Goal: Task Accomplishment & Management: Use online tool/utility

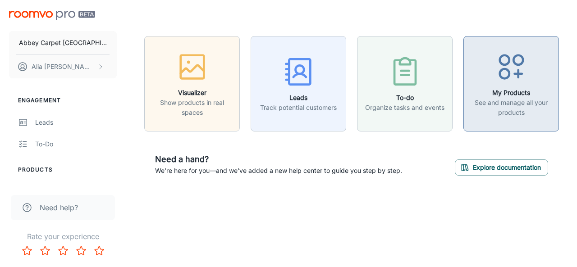
click at [495, 82] on icon "button" at bounding box center [512, 67] width 34 height 34
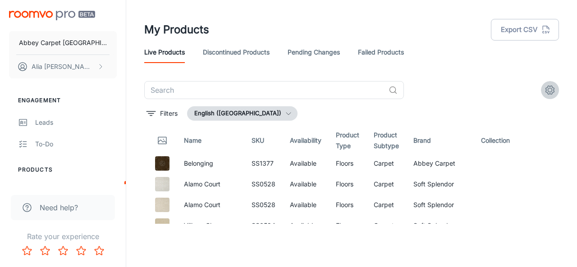
click at [551, 91] on icon "settings" at bounding box center [550, 90] width 11 height 11
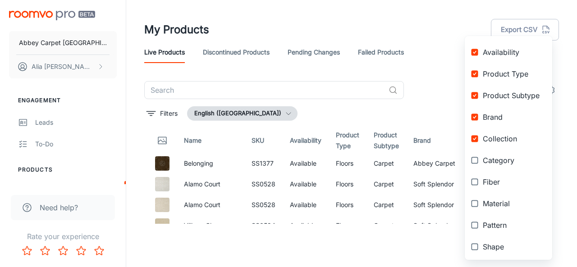
scroll to position [124, 0]
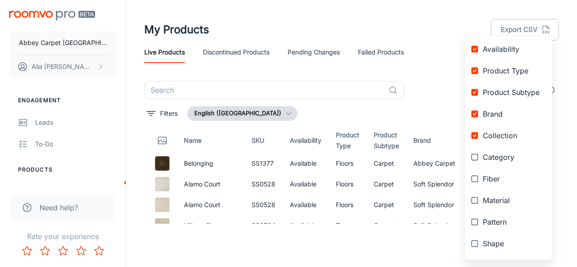
click at [476, 136] on input "checkbox" at bounding box center [475, 136] width 16 height 16
checkbox input "false"
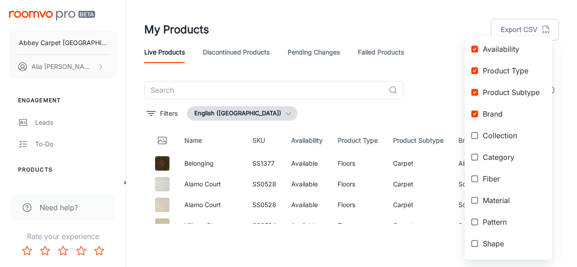
click at [475, 90] on input "checkbox" at bounding box center [475, 92] width 16 height 16
checkbox input "false"
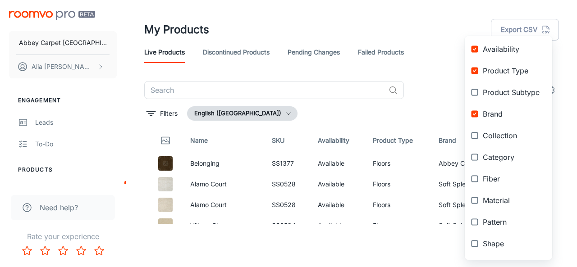
click at [475, 69] on input "checkbox" at bounding box center [475, 71] width 16 height 16
checkbox input "false"
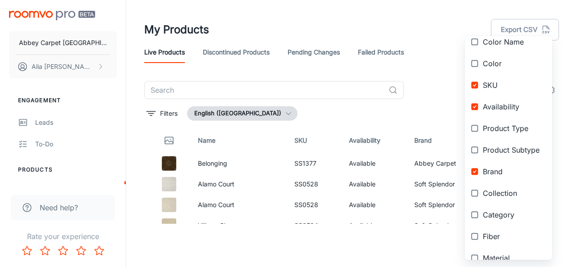
scroll to position [55, 0]
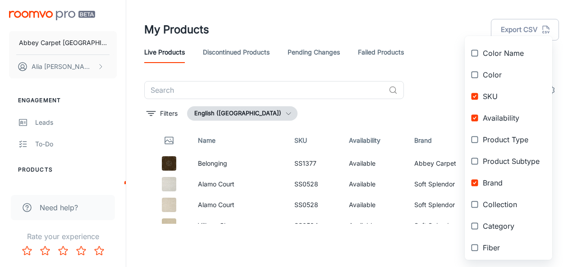
click at [475, 116] on input "checkbox" at bounding box center [475, 118] width 16 height 16
checkbox input "false"
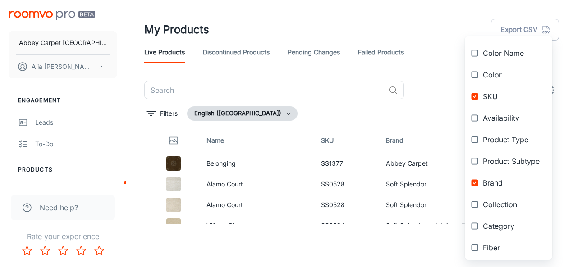
click at [473, 95] on input "checkbox" at bounding box center [475, 96] width 16 height 16
checkbox input "false"
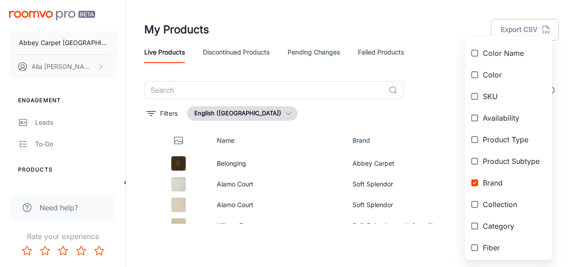
scroll to position [0, 0]
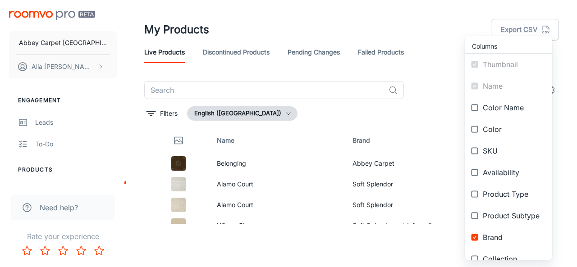
click at [319, 176] on div at bounding box center [288, 133] width 577 height 267
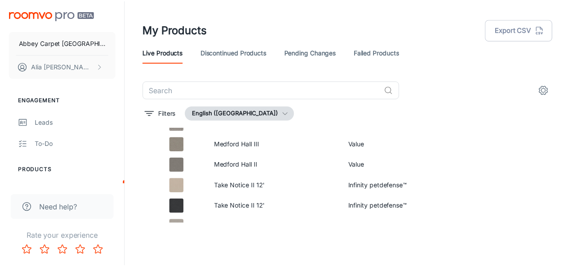
scroll to position [2718, 0]
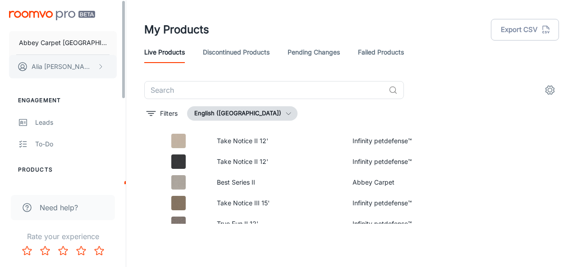
click at [60, 67] on p "[PERSON_NAME]" at bounding box center [64, 67] width 64 height 10
click at [133, 70] on li "User Profile" at bounding box center [141, 66] width 48 height 15
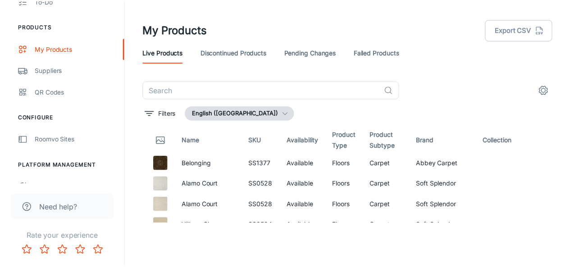
scroll to position [149, 0]
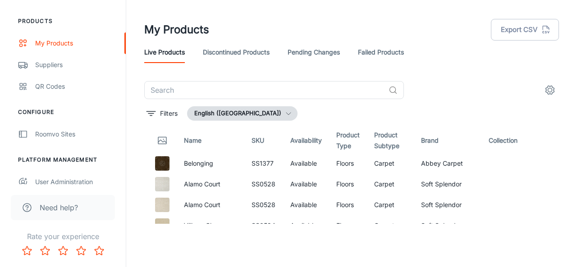
drag, startPoint x: 123, startPoint y: 23, endPoint x: 128, endPoint y: 104, distance: 80.8
click at [128, 104] on div "Abbey Carpet [GEOGRAPHIC_DATA] [PERSON_NAME] Engagement Leads To-do Products My…" at bounding box center [288, 130] width 577 height 260
click at [55, 65] on div "Suppliers" at bounding box center [76, 65] width 82 height 10
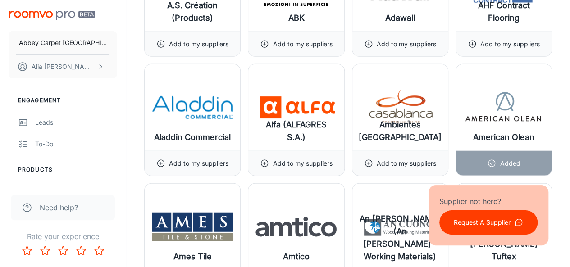
scroll to position [1082, 0]
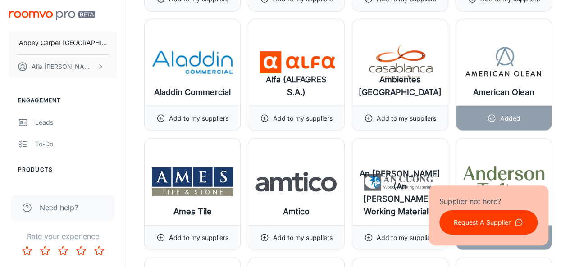
click at [486, 164] on img at bounding box center [503, 182] width 81 height 36
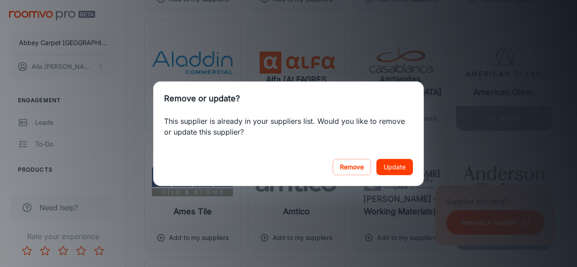
click at [476, 151] on div "Remove or update? This supplier is already in your suppliers list. Would you li…" at bounding box center [288, 133] width 577 height 267
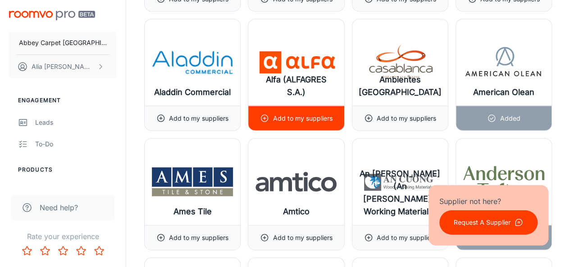
click at [324, 34] on div "Alfa (ALFAGRES S.A.)" at bounding box center [296, 62] width 96 height 87
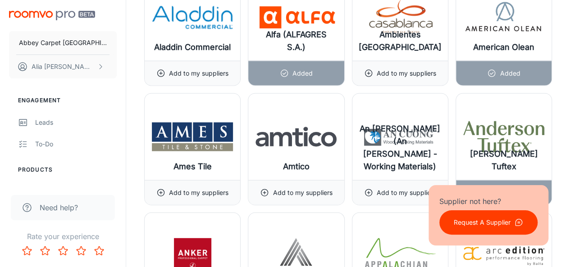
scroll to position [1172, 0]
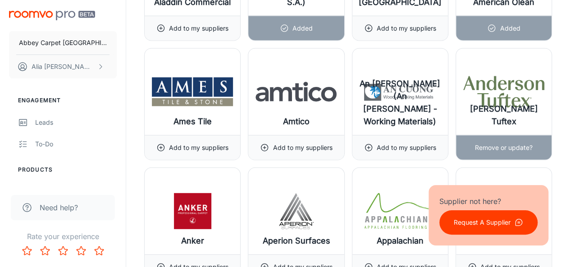
click at [527, 95] on img at bounding box center [503, 92] width 81 height 36
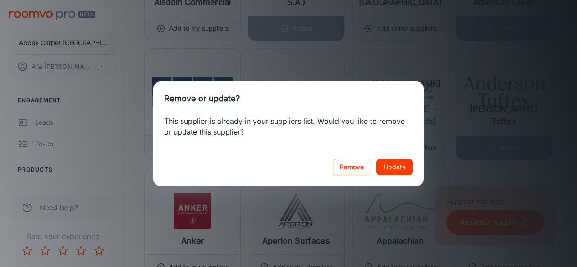
click at [417, 58] on div "Remove or update? This supplier is already in your suppliers list. Would you li…" at bounding box center [288, 133] width 577 height 267
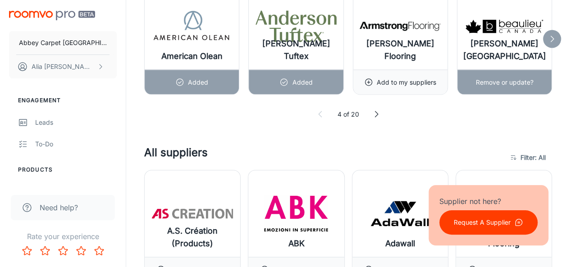
scroll to position [766, 0]
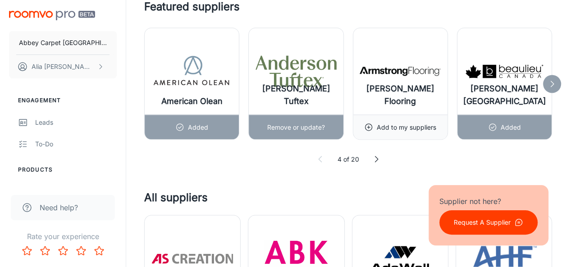
click at [311, 80] on img at bounding box center [296, 71] width 81 height 36
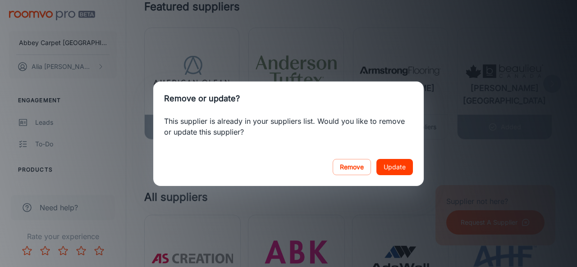
click at [336, 37] on div "Remove or update? This supplier is already in your suppliers list. Would you li…" at bounding box center [288, 133] width 577 height 267
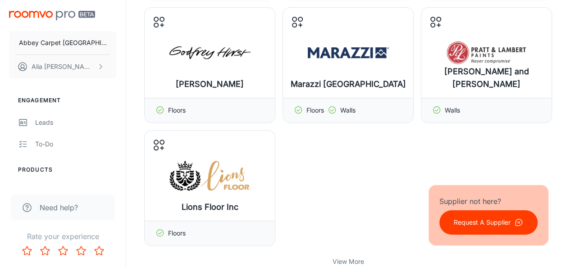
scroll to position [361, 0]
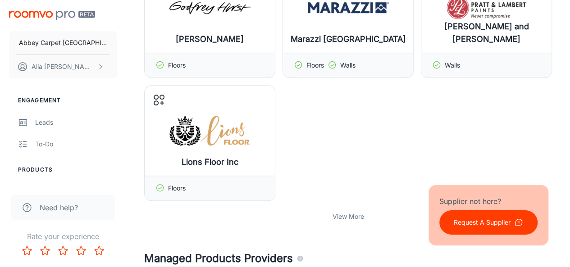
click at [340, 215] on p "View More" at bounding box center [349, 217] width 32 height 10
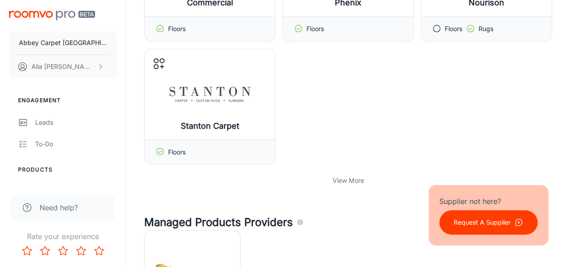
scroll to position [811, 0]
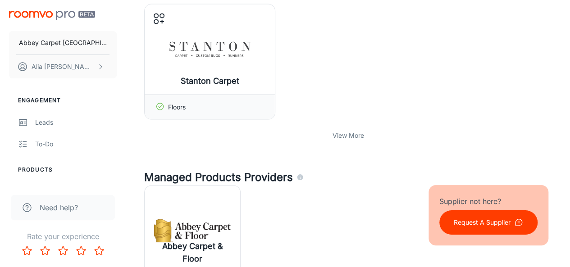
click at [343, 131] on p "View More" at bounding box center [349, 135] width 32 height 10
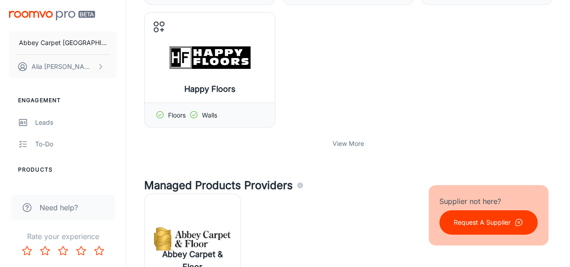
scroll to position [1217, 0]
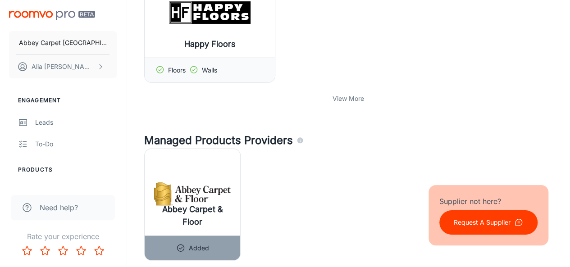
click at [344, 97] on p "View More" at bounding box center [349, 99] width 32 height 10
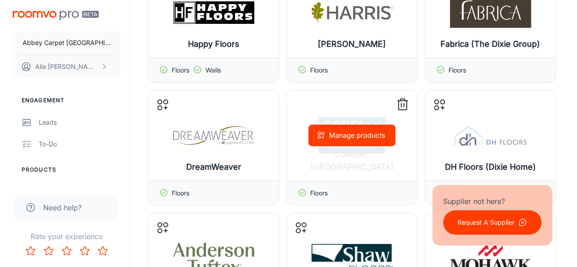
scroll to position [1307, 0]
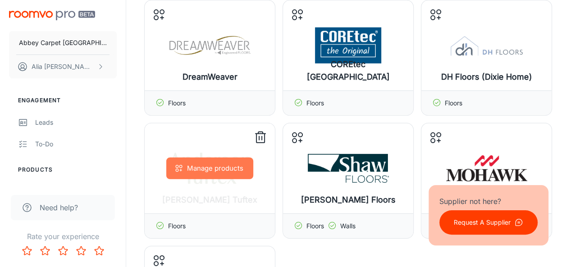
click at [218, 158] on button "Manage products" at bounding box center [209, 169] width 87 height 22
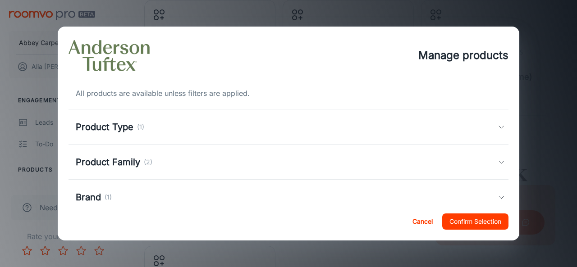
click at [498, 161] on icon at bounding box center [501, 162] width 7 height 7
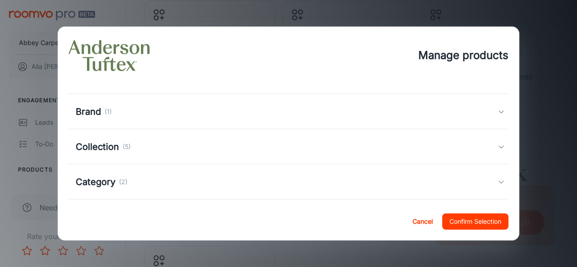
scroll to position [178, 0]
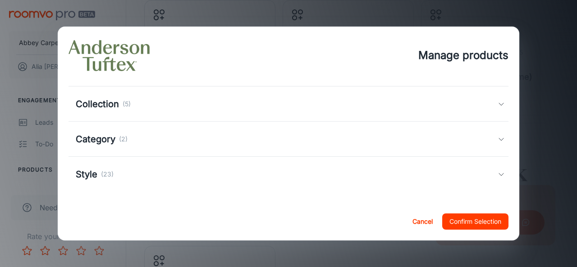
click at [498, 174] on icon at bounding box center [501, 174] width 7 height 7
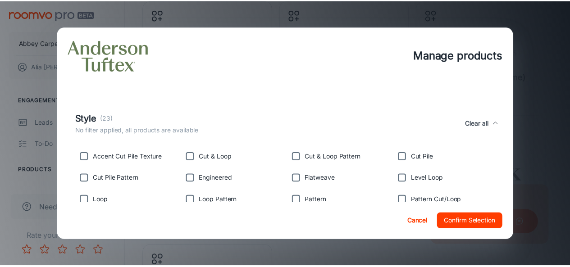
scroll to position [284, 0]
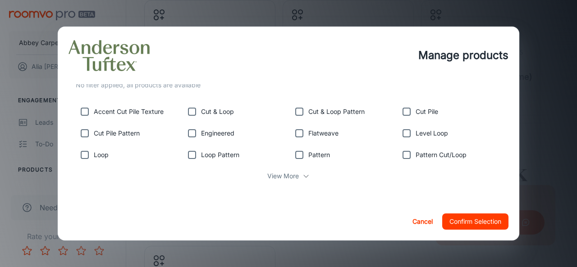
click at [420, 218] on button "Cancel" at bounding box center [422, 222] width 29 height 16
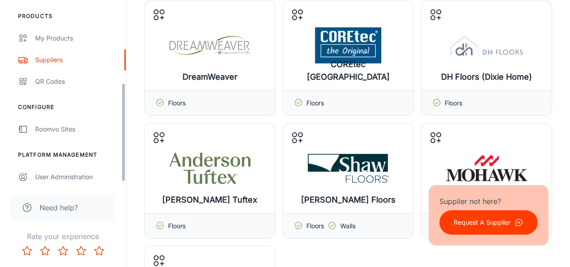
scroll to position [157, 0]
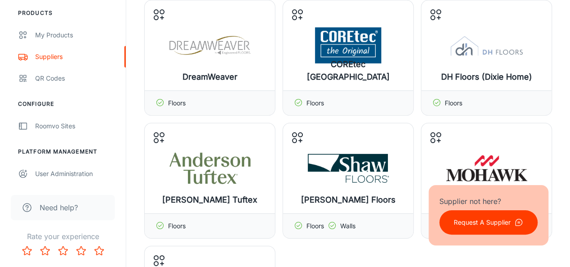
drag, startPoint x: 124, startPoint y: 43, endPoint x: 121, endPoint y: 162, distance: 119.5
click at [123, 168] on div "Abbey Carpet [GEOGRAPHIC_DATA] [PERSON_NAME] Engagement Leads To-do Products My…" at bounding box center [63, 92] width 126 height 184
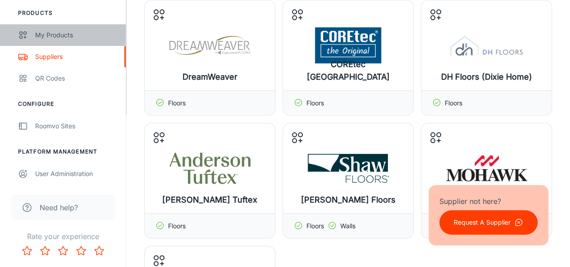
click at [72, 35] on div "My Products" at bounding box center [76, 35] width 82 height 10
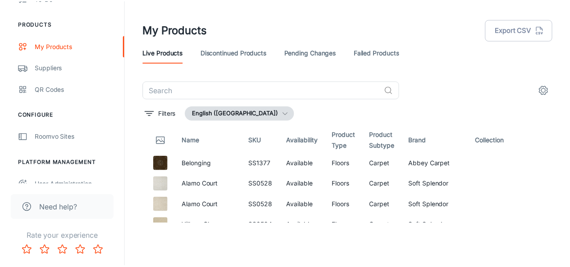
scroll to position [157, 0]
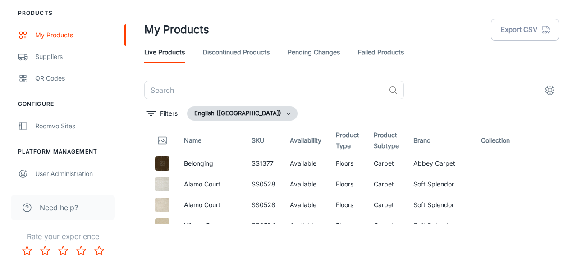
drag, startPoint x: 123, startPoint y: 46, endPoint x: 132, endPoint y: 143, distance: 96.8
click at [132, 143] on div "Abbey Carpet [GEOGRAPHIC_DATA] [PERSON_NAME] Engagement Leads To-do Products My…" at bounding box center [288, 130] width 577 height 260
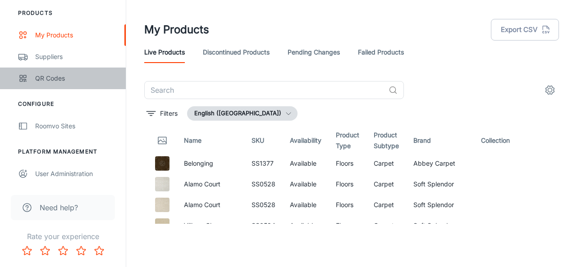
click at [56, 78] on div "QR Codes" at bounding box center [76, 78] width 82 height 10
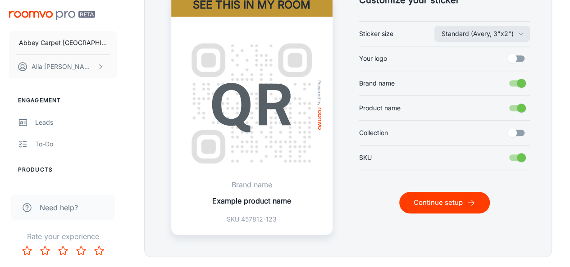
scroll to position [262, 0]
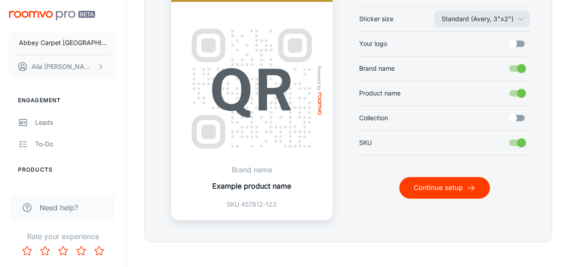
click at [446, 187] on button "Continue setup" at bounding box center [444, 188] width 91 height 22
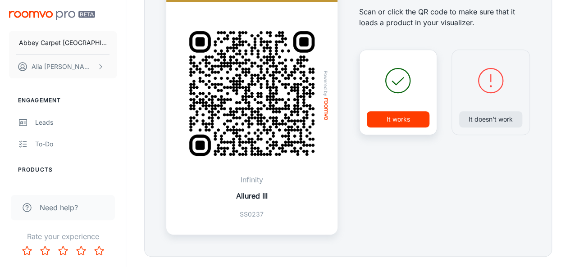
click at [393, 119] on button "It works" at bounding box center [398, 119] width 63 height 16
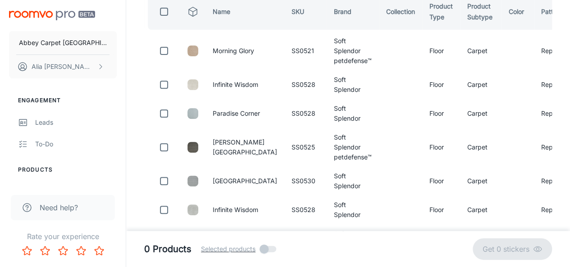
scroll to position [0, 0]
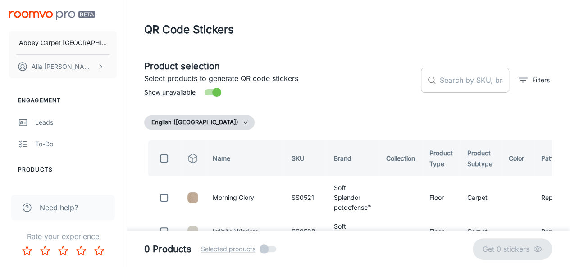
click at [460, 80] on input "text" at bounding box center [474, 80] width 69 height 25
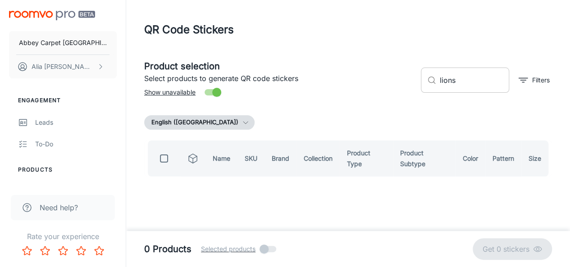
click at [432, 82] on icon at bounding box center [431, 80] width 9 height 9
click at [457, 78] on input "lions" at bounding box center [474, 80] width 69 height 25
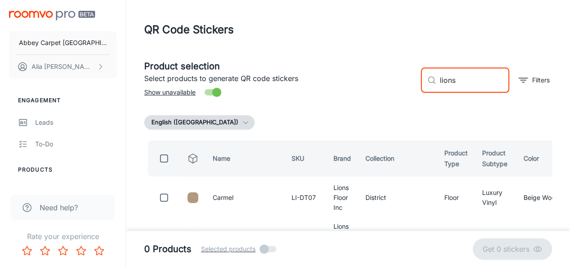
drag, startPoint x: 466, startPoint y: 82, endPoint x: 425, endPoint y: 80, distance: 41.6
click at [425, 80] on div "​ lions ​" at bounding box center [465, 80] width 88 height 25
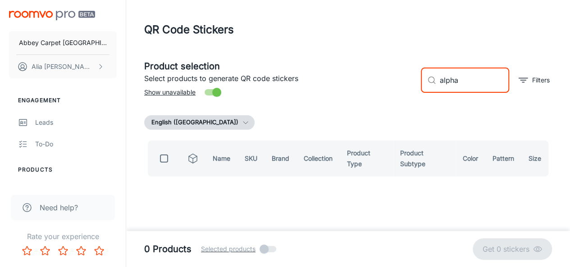
type input "alpha"
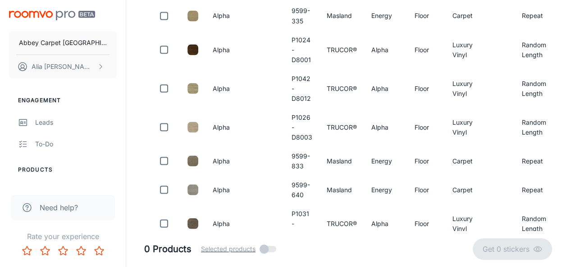
scroll to position [879, 0]
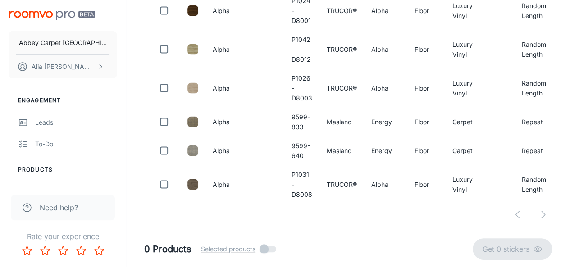
click at [540, 213] on div at bounding box center [348, 215] width 408 height 18
click at [543, 216] on div at bounding box center [348, 215] width 408 height 18
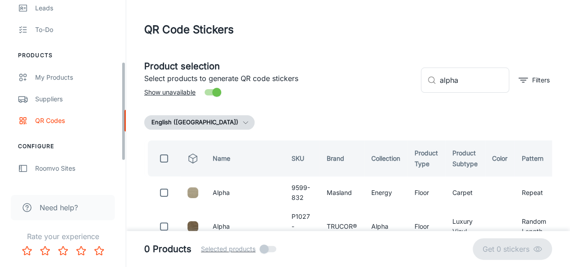
scroll to position [118, 0]
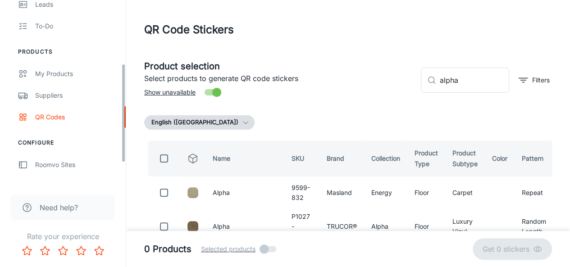
drag, startPoint x: 123, startPoint y: 13, endPoint x: 115, endPoint y: 77, distance: 64.5
click at [115, 77] on div "Abbey Carpet [GEOGRAPHIC_DATA] [PERSON_NAME] Engagement Leads To-do Products My…" at bounding box center [63, 92] width 126 height 184
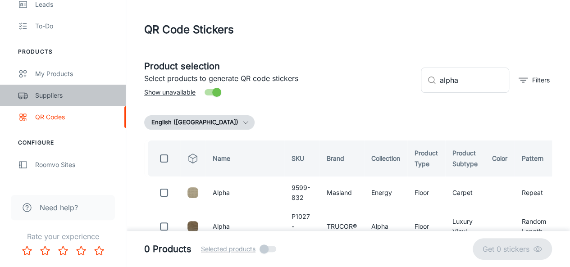
click at [53, 96] on div "Suppliers" at bounding box center [76, 96] width 82 height 10
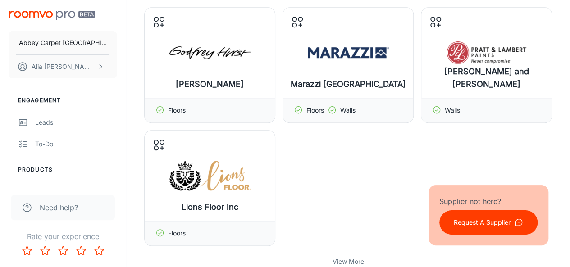
scroll to position [361, 0]
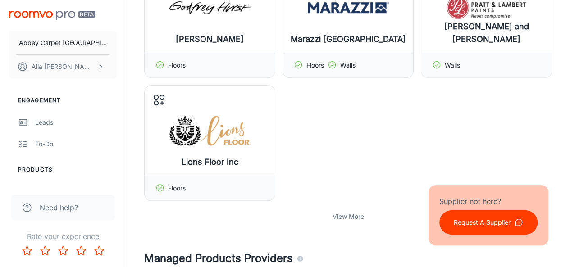
click at [340, 215] on p "View More" at bounding box center [349, 217] width 32 height 10
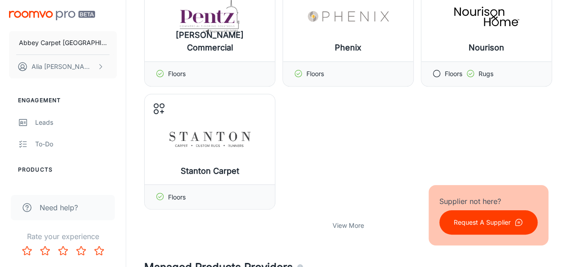
scroll to position [766, 0]
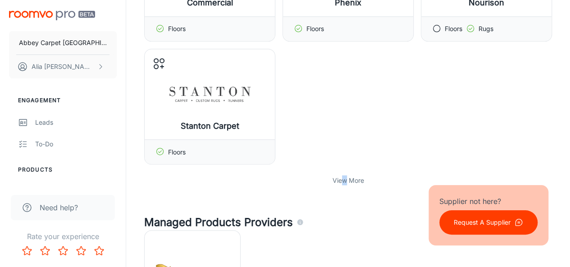
drag, startPoint x: 345, startPoint y: 178, endPoint x: 342, endPoint y: 184, distance: 7.3
click at [342, 184] on div "View More" at bounding box center [348, 180] width 408 height 17
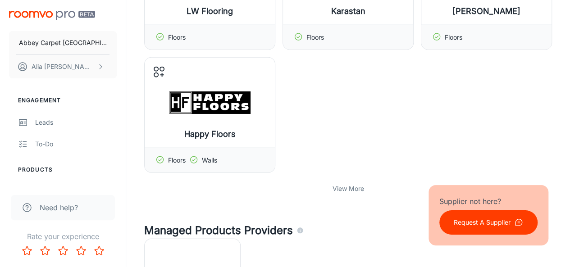
scroll to position [1172, 0]
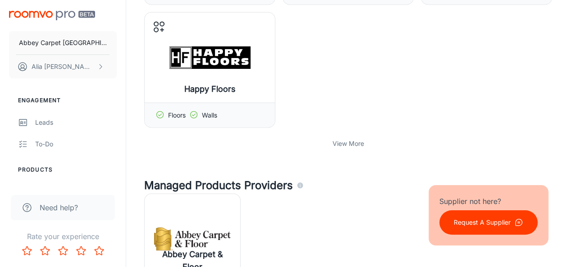
click at [335, 139] on p "View More" at bounding box center [349, 144] width 32 height 10
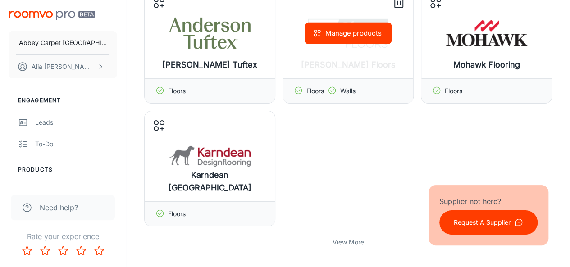
scroll to position [1488, 0]
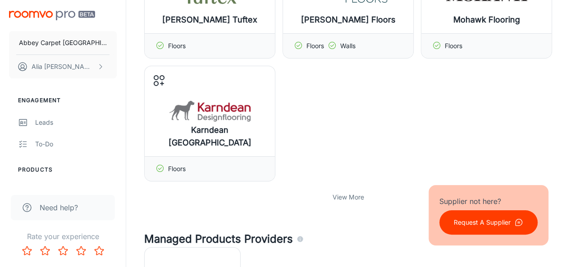
click at [335, 193] on p "View More" at bounding box center [349, 197] width 32 height 10
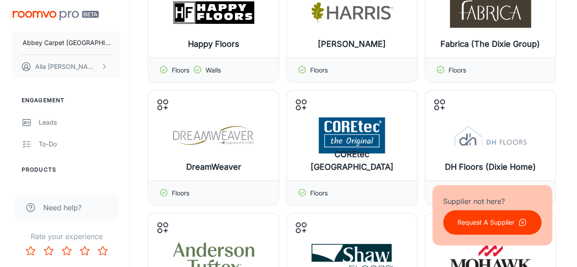
scroll to position [1172, 0]
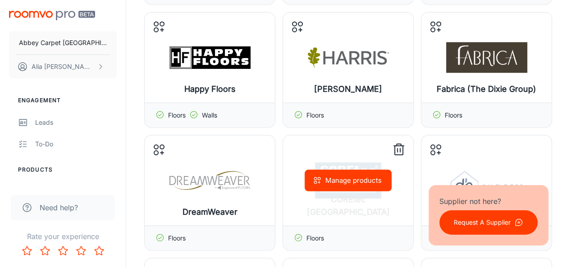
click at [336, 172] on button "Manage products" at bounding box center [348, 181] width 87 height 22
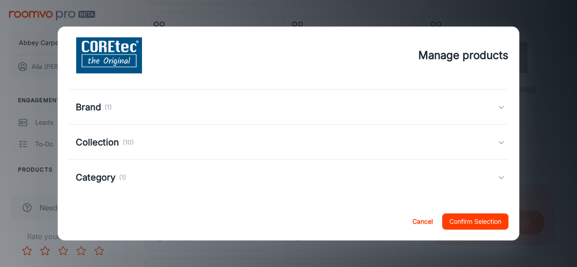
scroll to position [93, 0]
click at [498, 172] on icon at bounding box center [501, 174] width 7 height 7
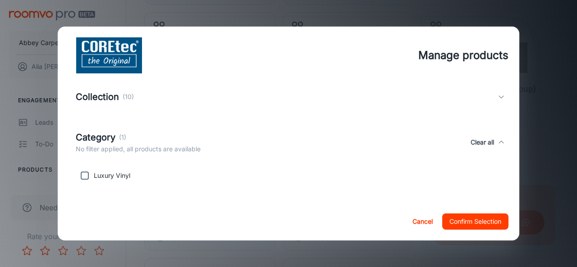
scroll to position [91, 0]
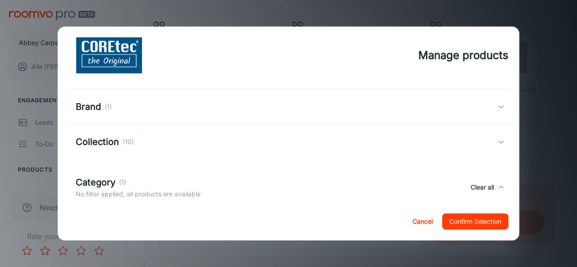
click at [498, 143] on icon at bounding box center [501, 141] width 7 height 7
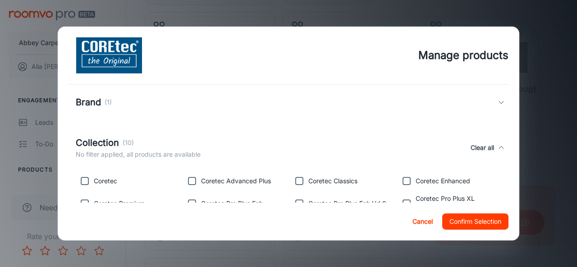
scroll to position [50, 0]
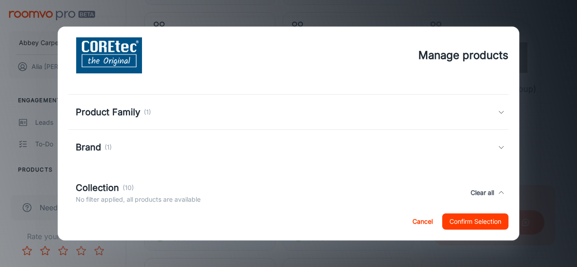
click at [498, 147] on icon at bounding box center [501, 147] width 7 height 7
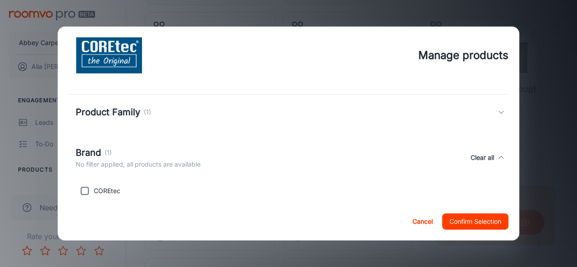
scroll to position [5, 0]
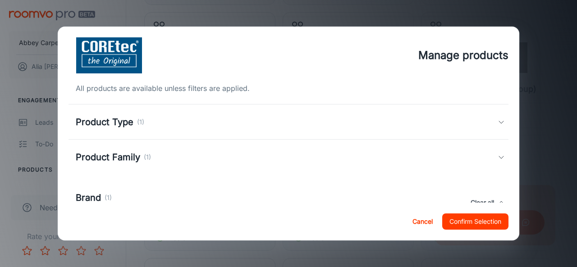
click at [498, 158] on icon at bounding box center [501, 157] width 7 height 7
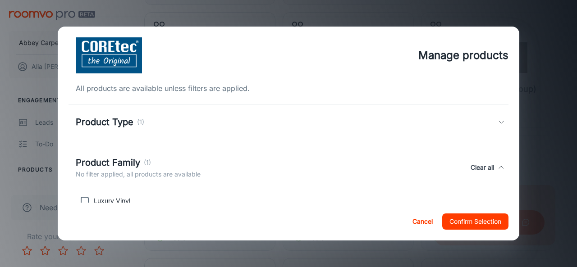
scroll to position [0, 0]
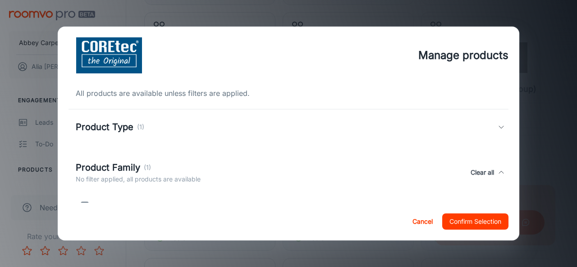
click at [498, 128] on icon at bounding box center [501, 127] width 7 height 7
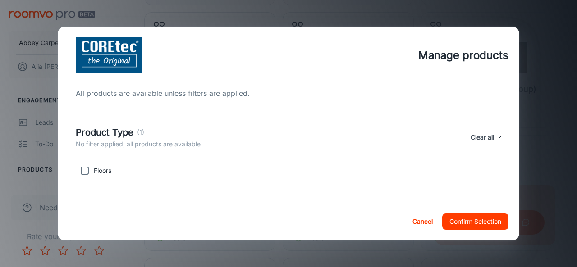
scroll to position [45, 0]
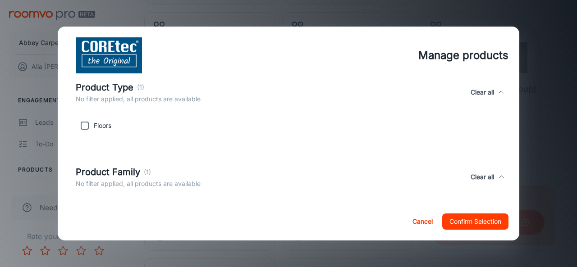
click at [417, 221] on button "Cancel" at bounding box center [422, 222] width 29 height 16
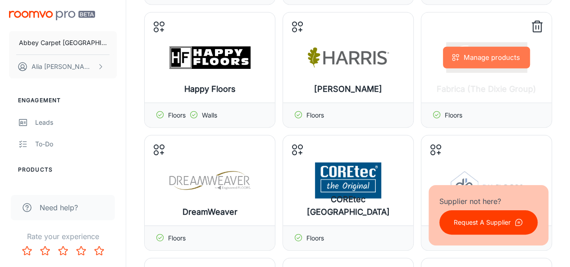
click at [476, 57] on button "Manage products" at bounding box center [486, 58] width 87 height 22
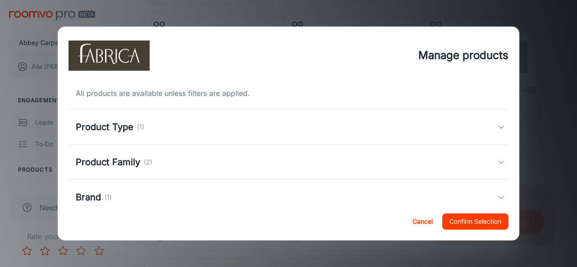
click at [498, 127] on icon at bounding box center [501, 127] width 7 height 7
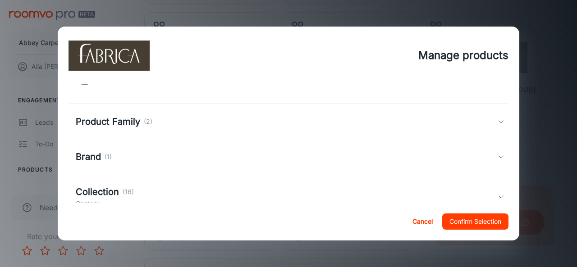
scroll to position [118, 0]
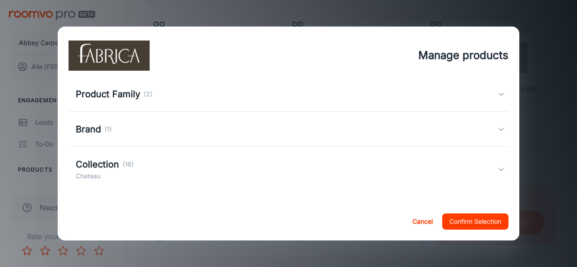
click at [498, 133] on icon at bounding box center [501, 129] width 7 height 7
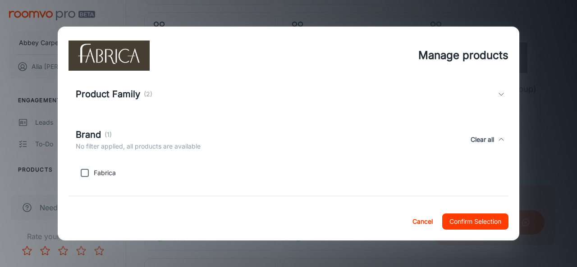
scroll to position [167, 0]
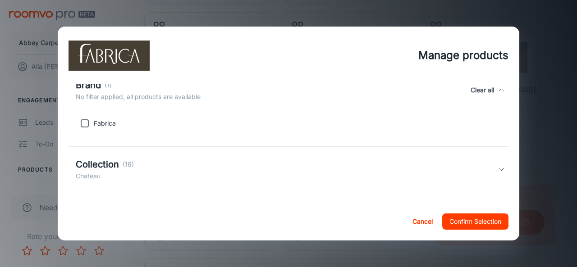
click at [498, 168] on icon at bounding box center [501, 169] width 7 height 7
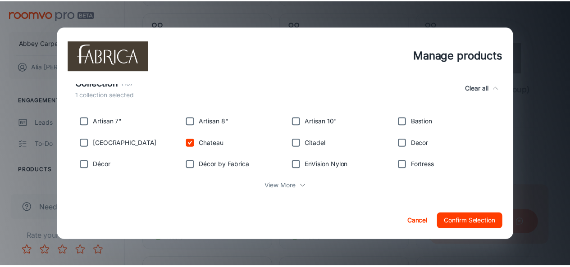
scroll to position [264, 0]
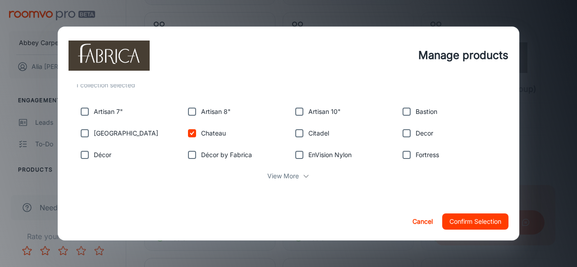
click at [293, 175] on p "View More" at bounding box center [283, 176] width 32 height 10
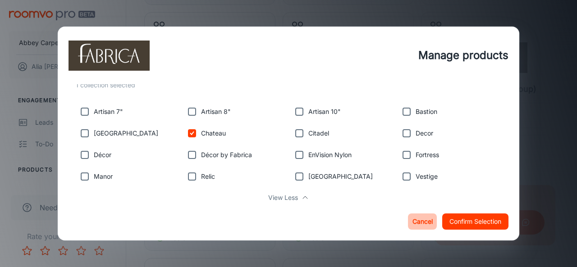
click at [413, 224] on button "Cancel" at bounding box center [422, 222] width 29 height 16
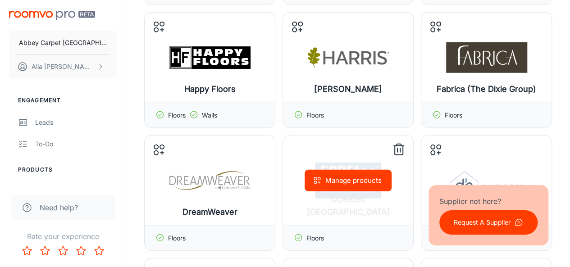
click at [413, 220] on div "Manage products" at bounding box center [348, 181] width 130 height 90
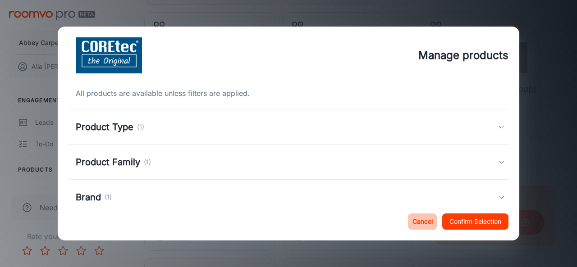
click at [423, 224] on button "Cancel" at bounding box center [422, 222] width 29 height 16
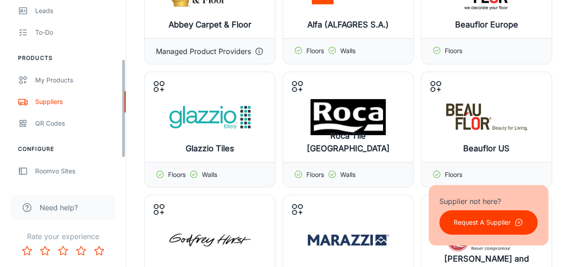
scroll to position [136, 0]
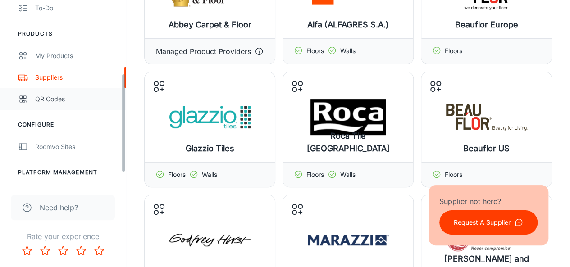
drag, startPoint x: 124, startPoint y: 24, endPoint x: 121, endPoint y: 98, distance: 74.0
click at [121, 98] on div "Abbey Carpet [GEOGRAPHIC_DATA] [PERSON_NAME] Engagement Leads To-do Products My…" at bounding box center [63, 92] width 126 height 184
click at [59, 99] on div "QR Codes" at bounding box center [76, 99] width 82 height 10
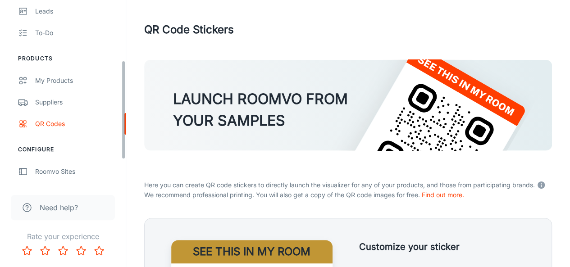
scroll to position [110, 0]
drag, startPoint x: 123, startPoint y: 14, endPoint x: 134, endPoint y: 74, distance: 61.1
click at [134, 74] on div "Abbey Carpet [GEOGRAPHIC_DATA] [PERSON_NAME] Engagement Leads To-do Products My…" at bounding box center [285, 270] width 570 height 540
click at [56, 102] on div "Suppliers" at bounding box center [76, 103] width 82 height 10
